Goal: Task Accomplishment & Management: Manage account settings

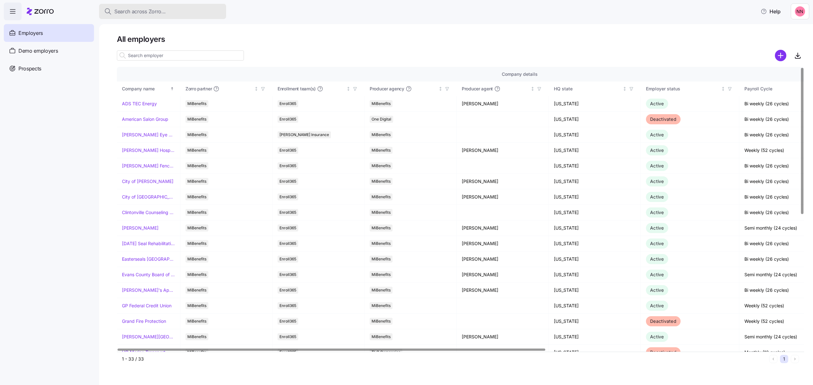
click at [173, 8] on div "Search across Zorro..." at bounding box center [162, 12] width 117 height 8
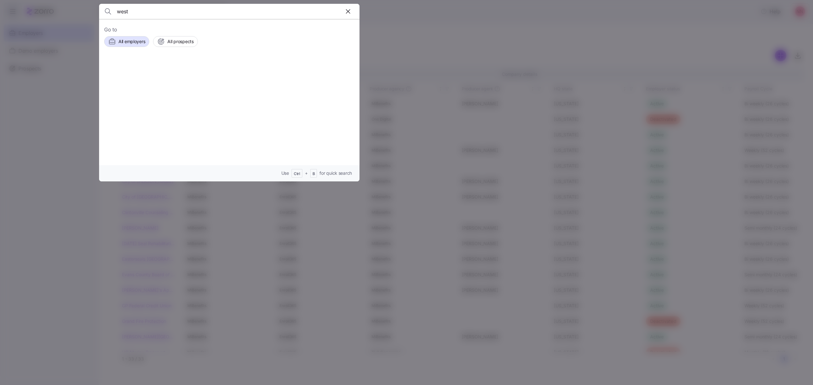
type input "west"
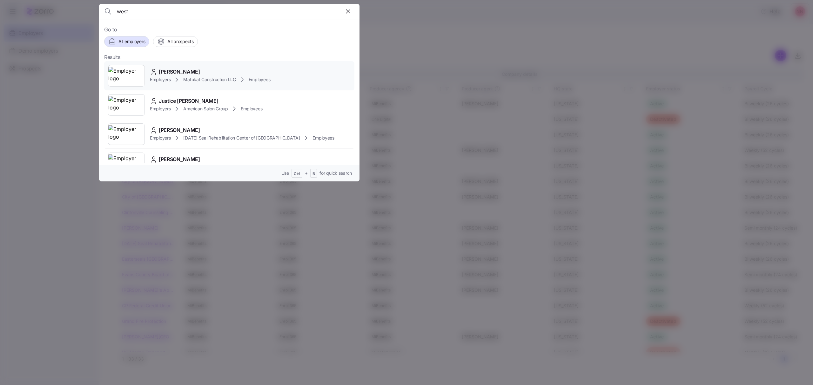
click at [190, 74] on div "[PERSON_NAME]" at bounding box center [210, 72] width 120 height 8
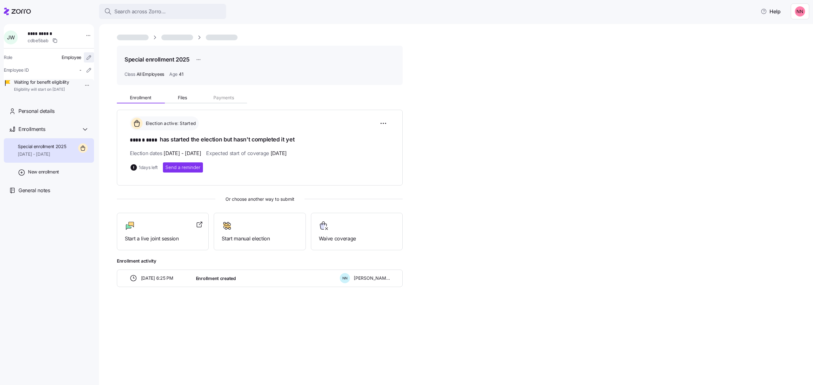
click at [85, 54] on span "button" at bounding box center [89, 58] width 10 height 10
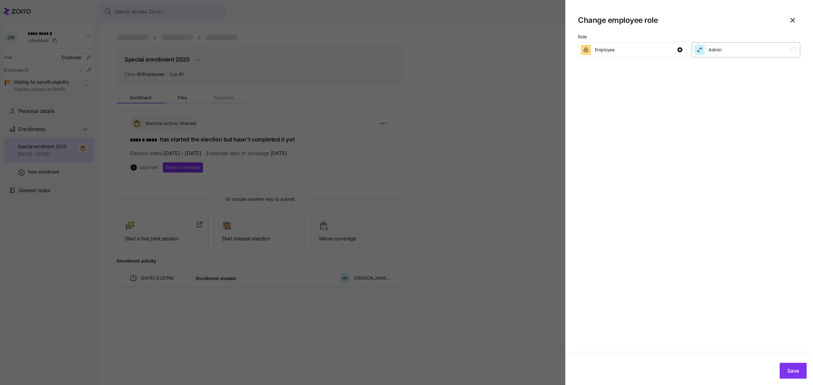
click at [794, 50] on div "button" at bounding box center [793, 49] width 5 height 5
click at [794, 369] on span "Save" at bounding box center [793, 371] width 12 height 8
